Goal: Check status: Check status

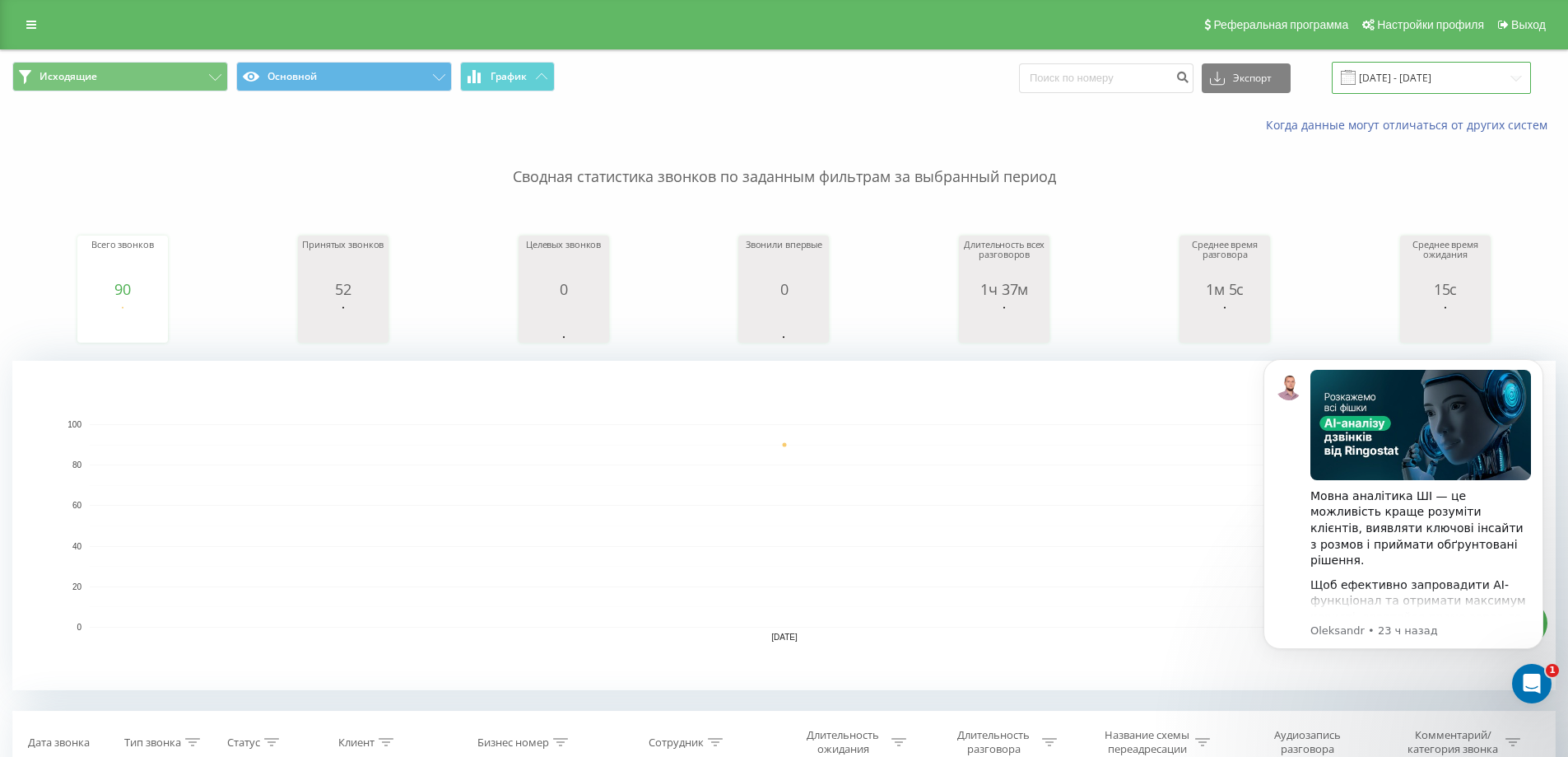
click at [1422, 90] on input "[DATE] - [DATE]" at bounding box center [1432, 77] width 199 height 32
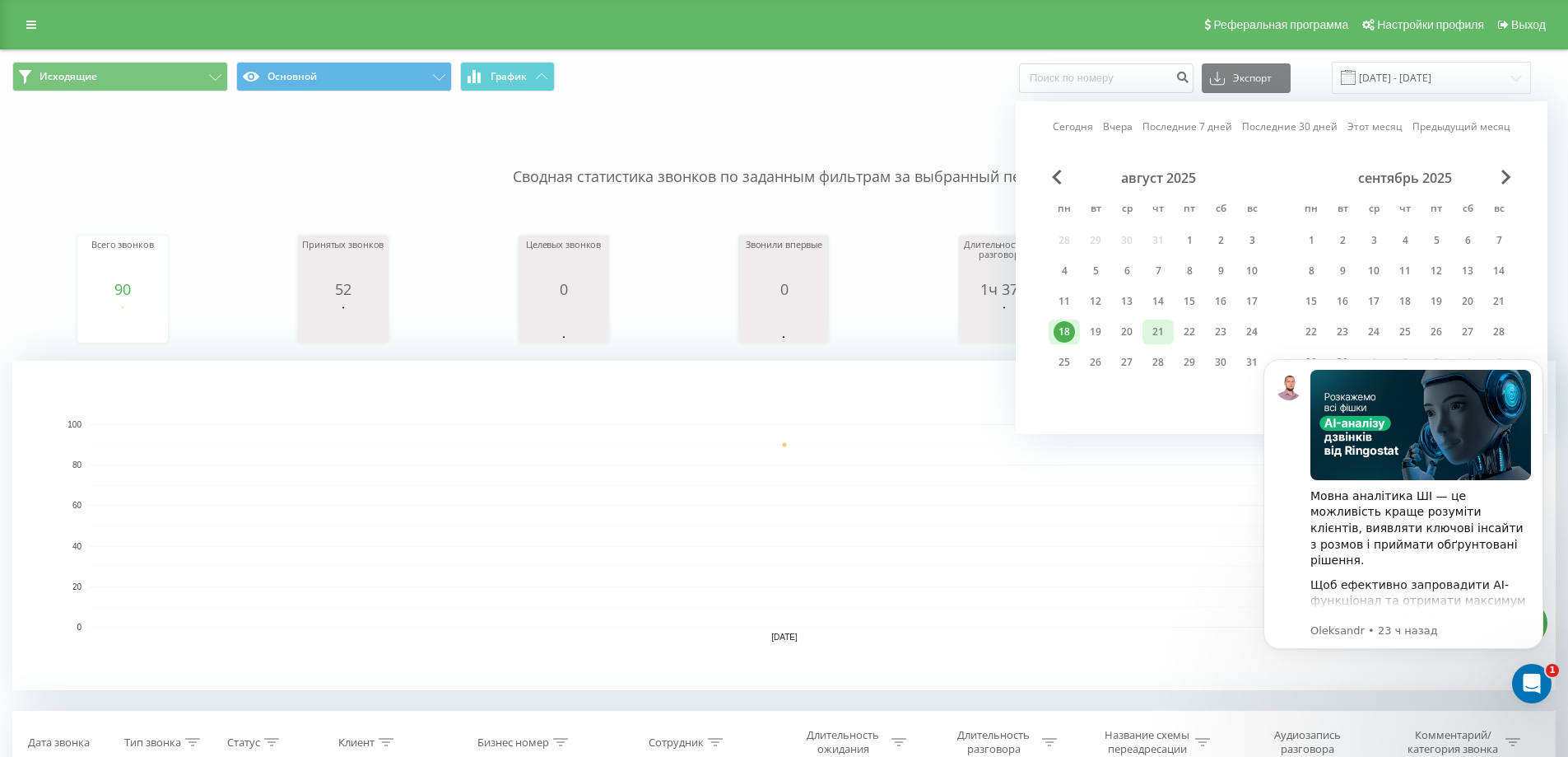
click at [1150, 328] on div "21" at bounding box center [1158, 332] width 21 height 21
click at [1165, 325] on div "21" at bounding box center [1158, 332] width 21 height 21
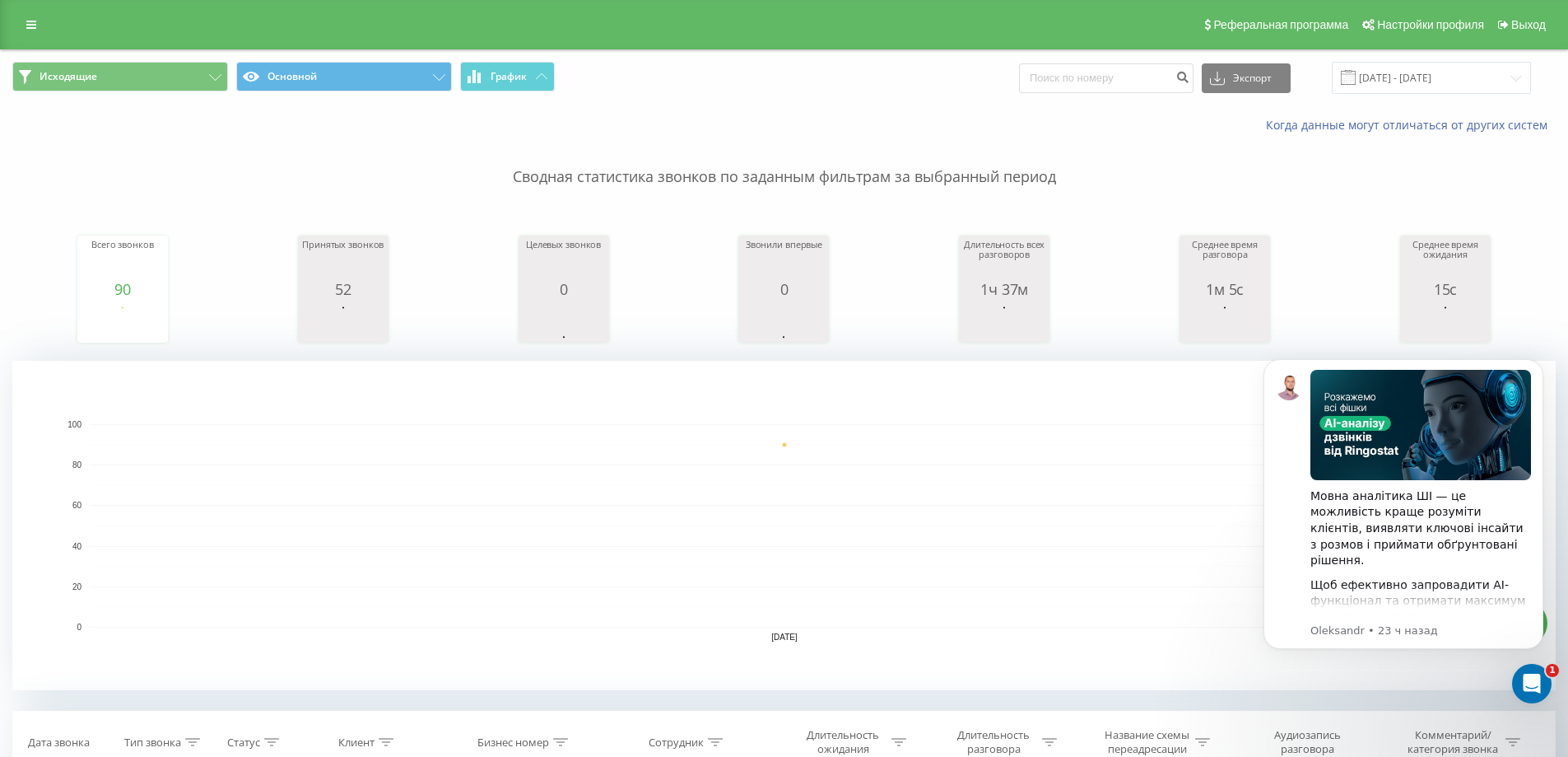
click at [1130, 575] on rect "A chart." at bounding box center [784, 526] width 1390 height 203
click at [1423, 84] on input "[DATE] - [DATE]" at bounding box center [1432, 77] width 199 height 32
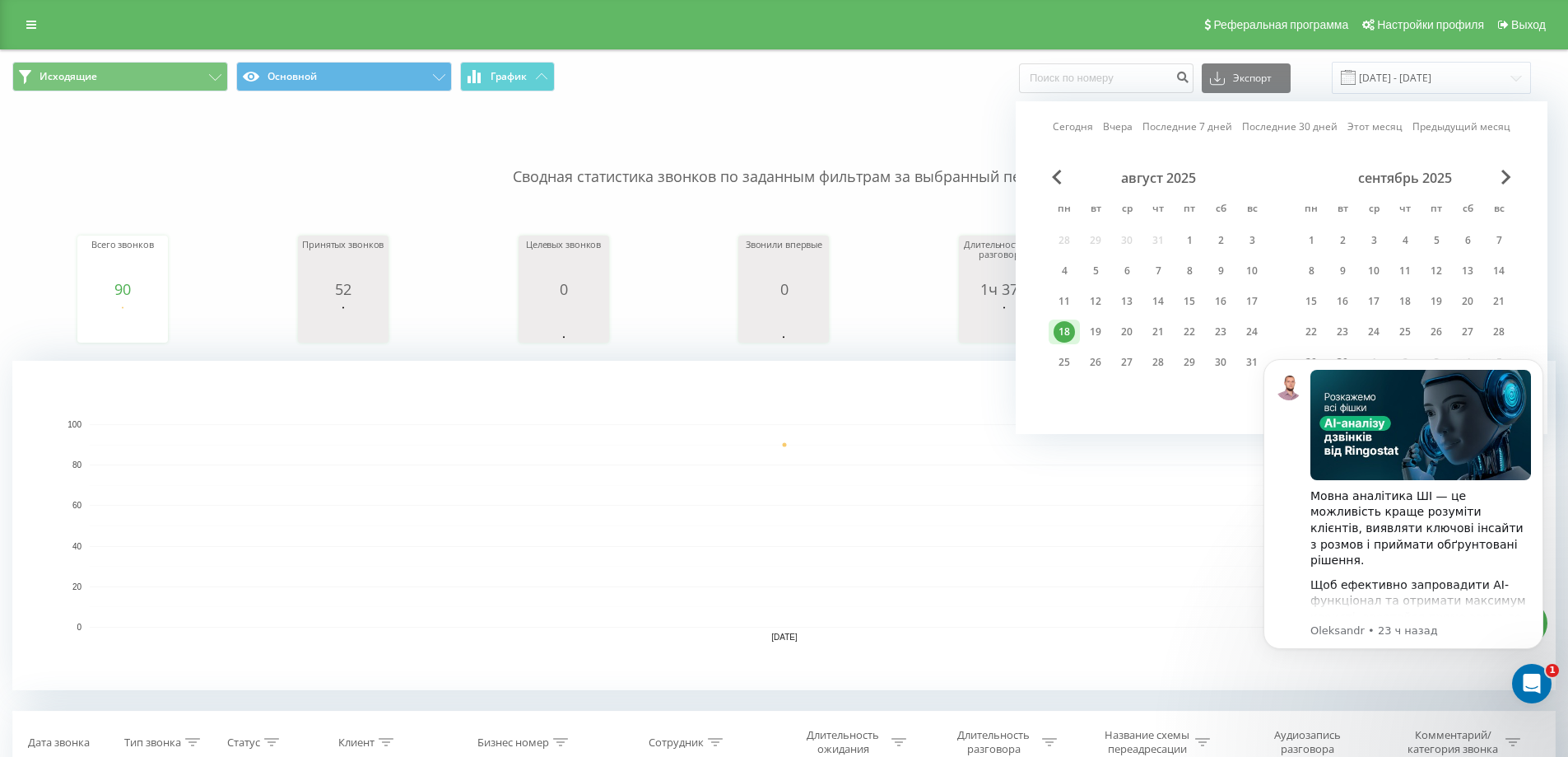
click at [1162, 318] on div "август 2025 пн вт ср чт пт сб вс 28 29 30 31 1 2 3 4 5 6 7 8 9 10 11 12 13 14 1…" at bounding box center [1158, 275] width 219 height 211
click at [1155, 339] on div "21" at bounding box center [1158, 332] width 21 height 21
click at [1167, 328] on div "21" at bounding box center [1158, 332] width 21 height 21
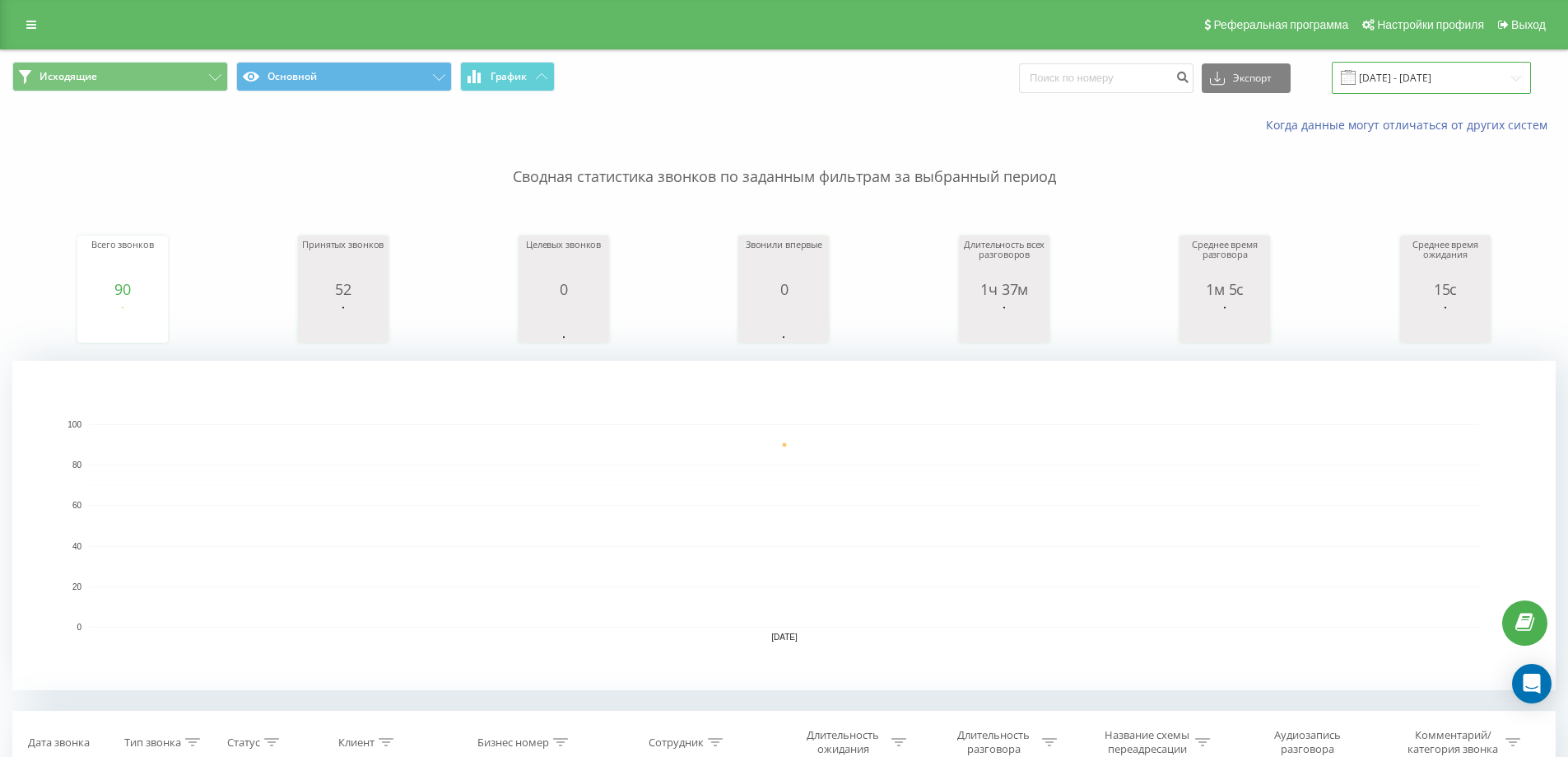
click at [1439, 82] on input "[DATE] - [DATE]" at bounding box center [1432, 77] width 199 height 32
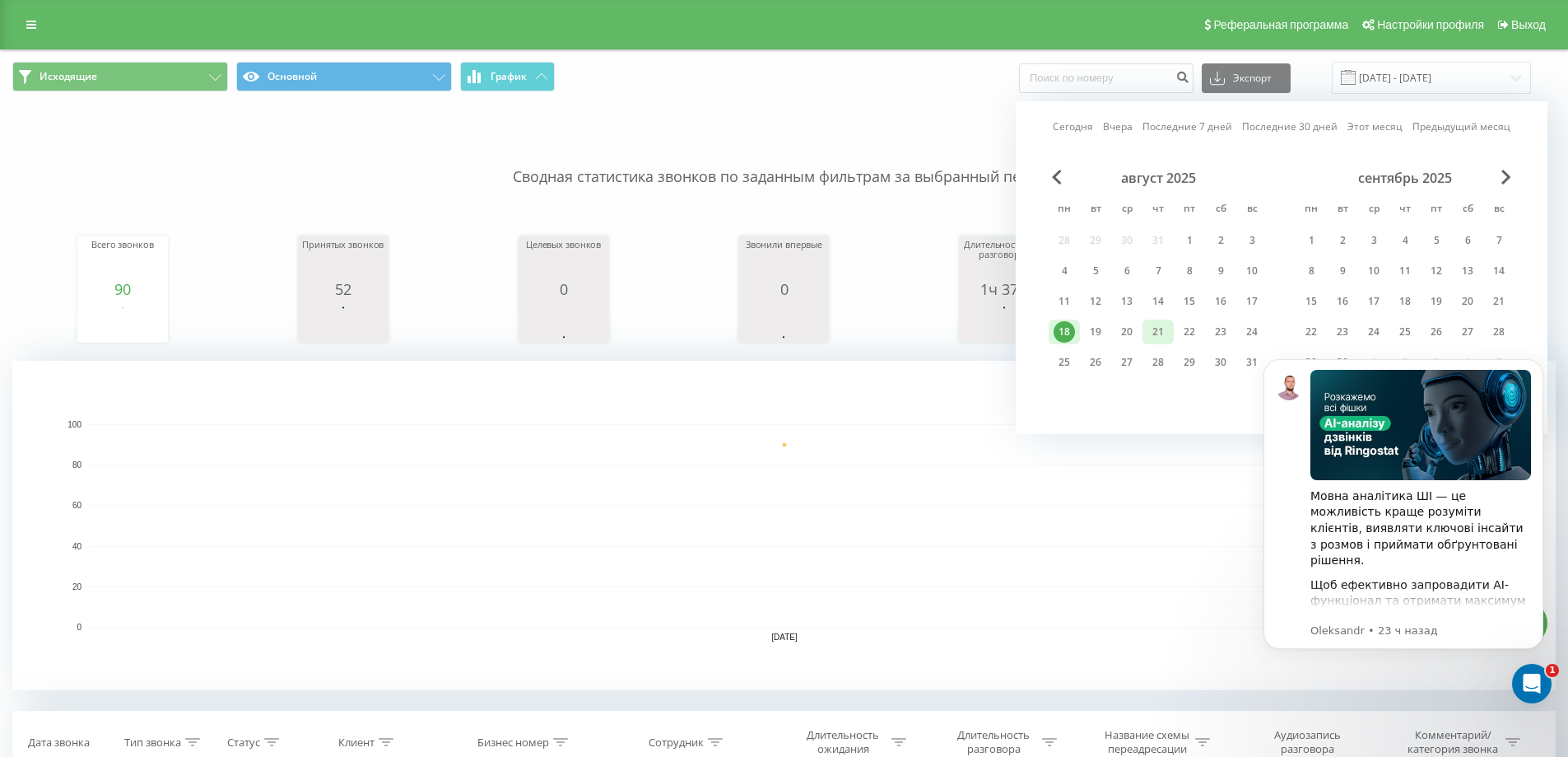
click at [1159, 338] on div "21" at bounding box center [1158, 332] width 21 height 21
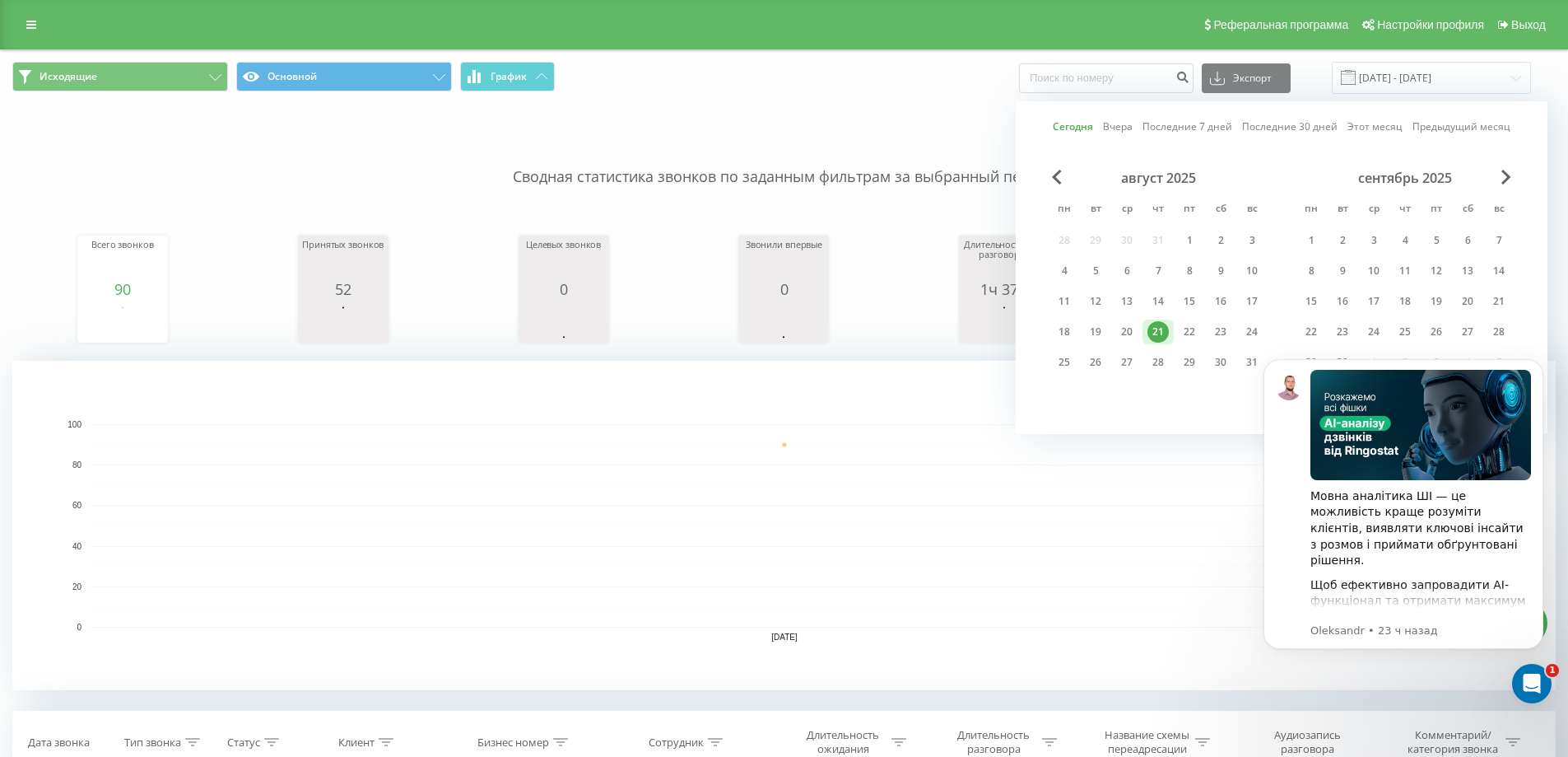
click at [1159, 338] on div "21" at bounding box center [1158, 332] width 21 height 21
click at [1536, 367] on icon "Dismiss notification" at bounding box center [1538, 363] width 9 height 9
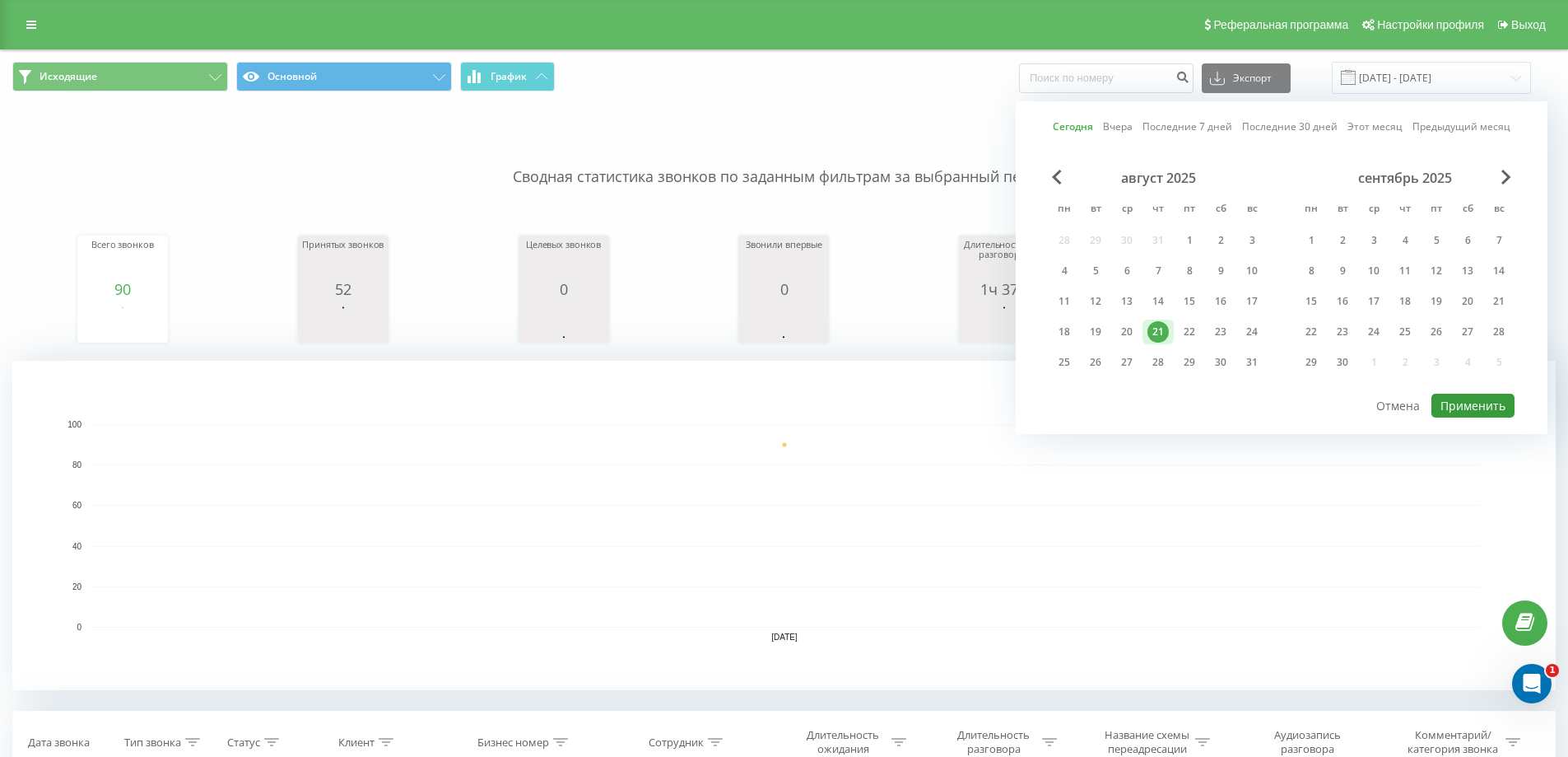
click at [1484, 412] on button "Применить" at bounding box center [1473, 405] width 83 height 24
type input "21.08.2025 - 21.08.2025"
